Goal: Find specific page/section: Find specific page/section

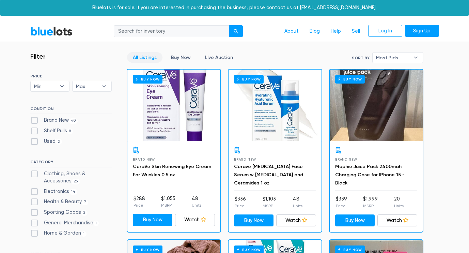
click at [34, 119] on label "Brand New 40" at bounding box center [54, 120] width 48 height 7
click at [34, 119] on New"] "Brand New 40" at bounding box center [32, 119] width 4 height 4
checkbox New"] "true"
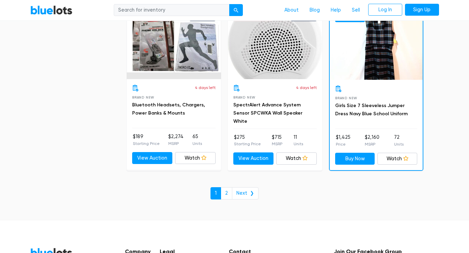
scroll to position [2936, 0]
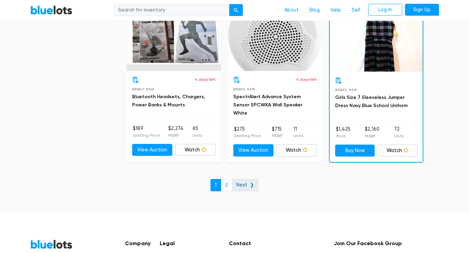
click at [244, 179] on link "Next ❯" at bounding box center [245, 185] width 27 height 12
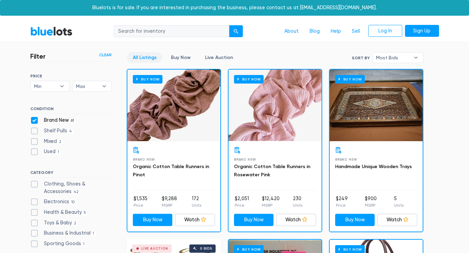
click at [107, 54] on link "Clear" at bounding box center [105, 55] width 13 height 6
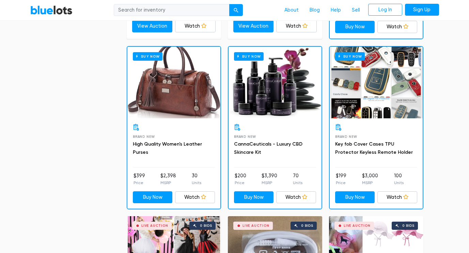
scroll to position [688, 0]
